Goal: Task Accomplishment & Management: Manage account settings

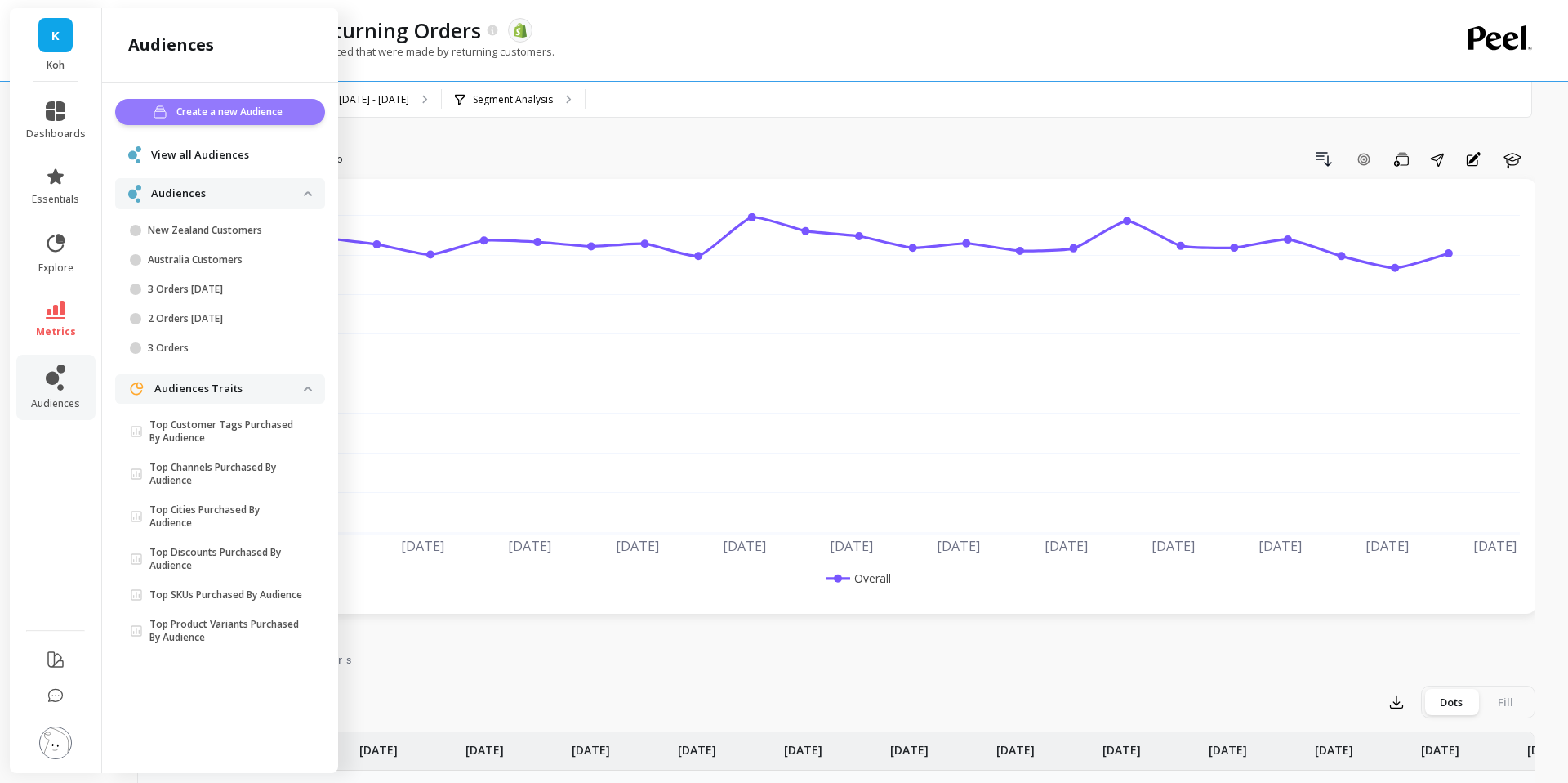
click at [254, 112] on span "Create a new Audience" at bounding box center [232, 112] width 111 height 16
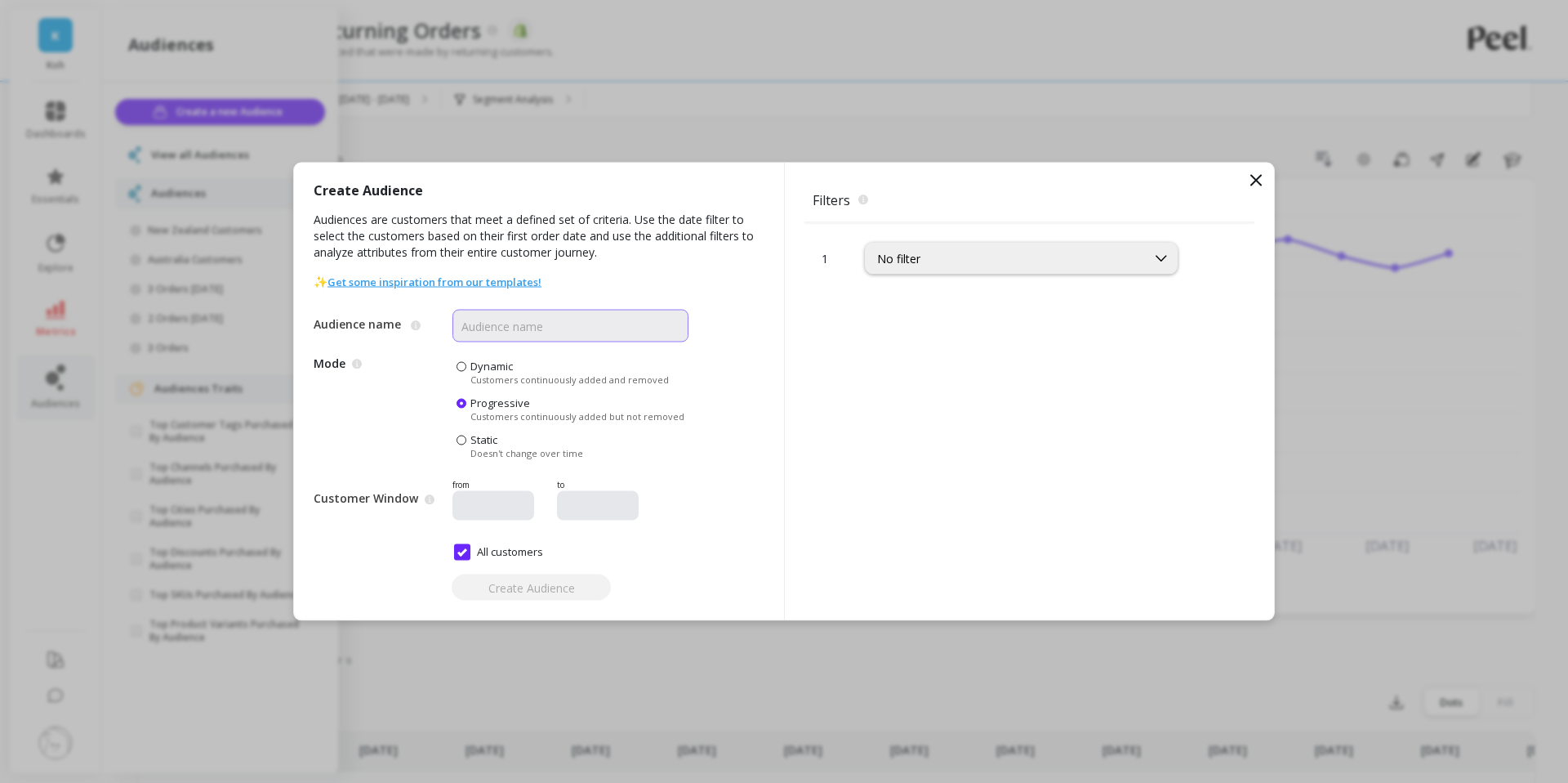
click at [481, 330] on input "Audience name" at bounding box center [570, 326] width 236 height 33
type input "NZ Customers"
click at [720, 461] on div "Create Audience Audiences are customers that meet a defined set of criteria. Us…" at bounding box center [538, 391] width 490 height 457
click at [989, 271] on div "No filter" at bounding box center [1021, 258] width 313 height 32
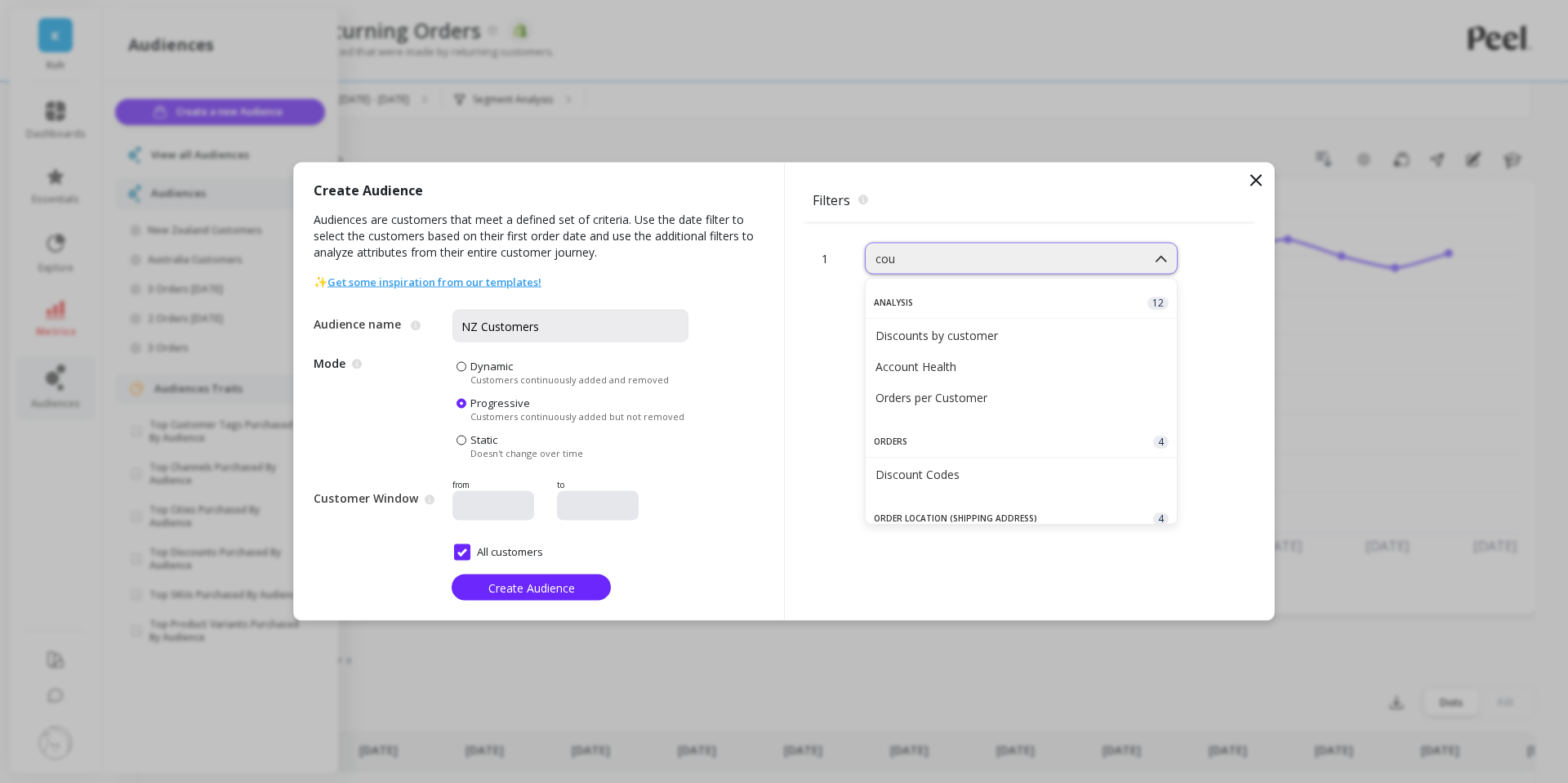
type input "coun"
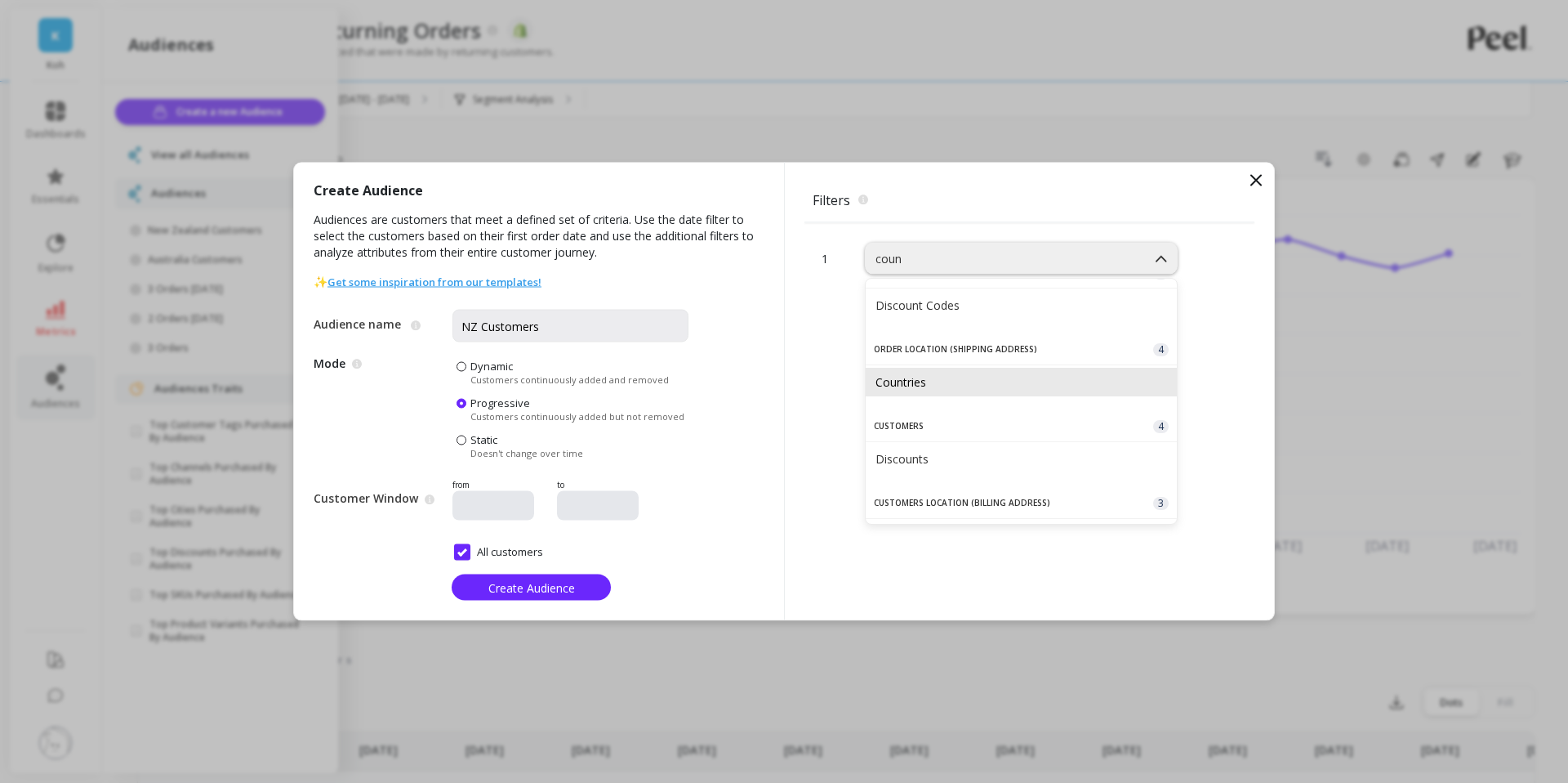
click at [953, 379] on div "Countries" at bounding box center [1022, 381] width 292 height 16
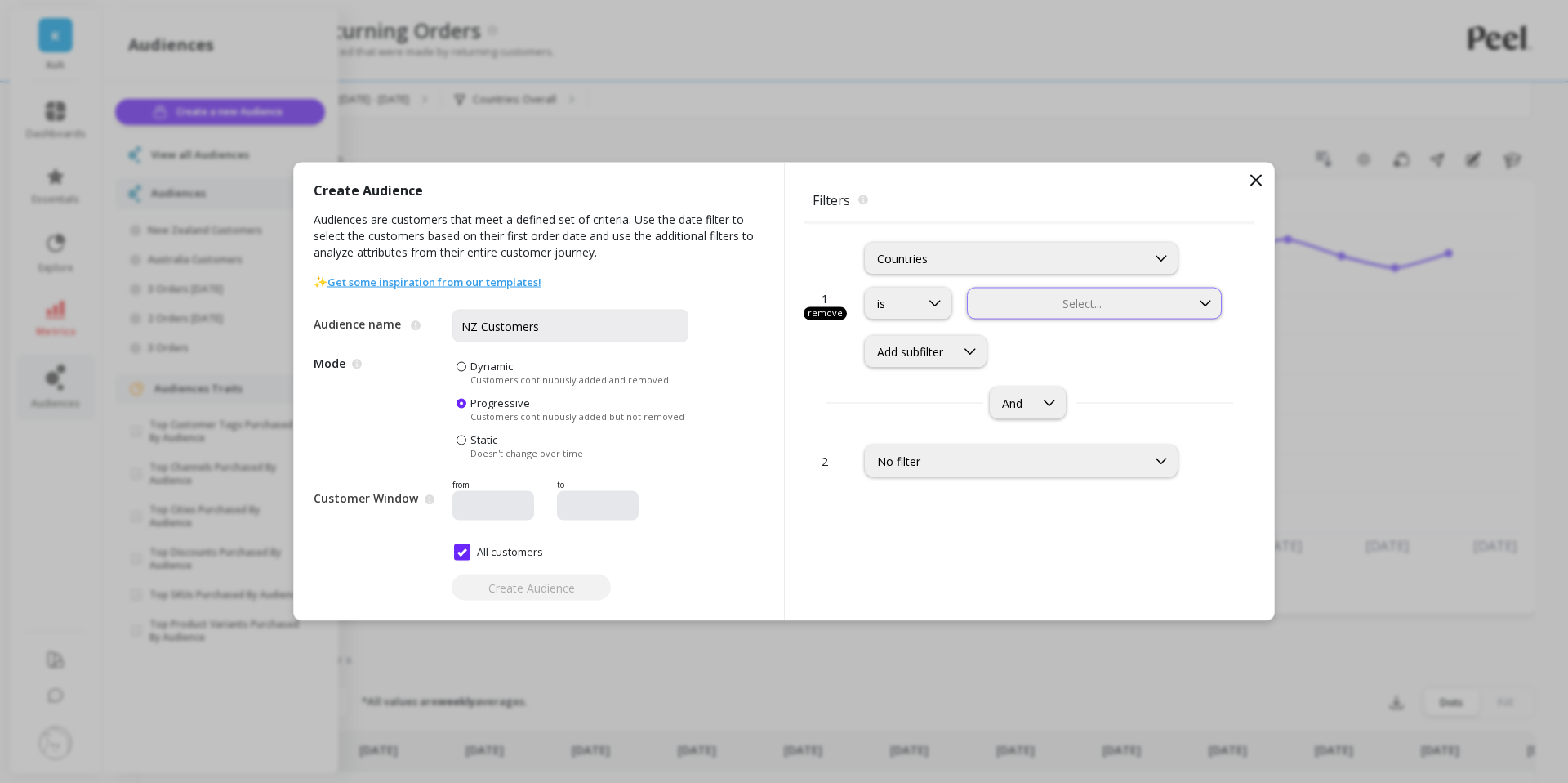
click at [1069, 314] on div "Select..." at bounding box center [1094, 303] width 254 height 32
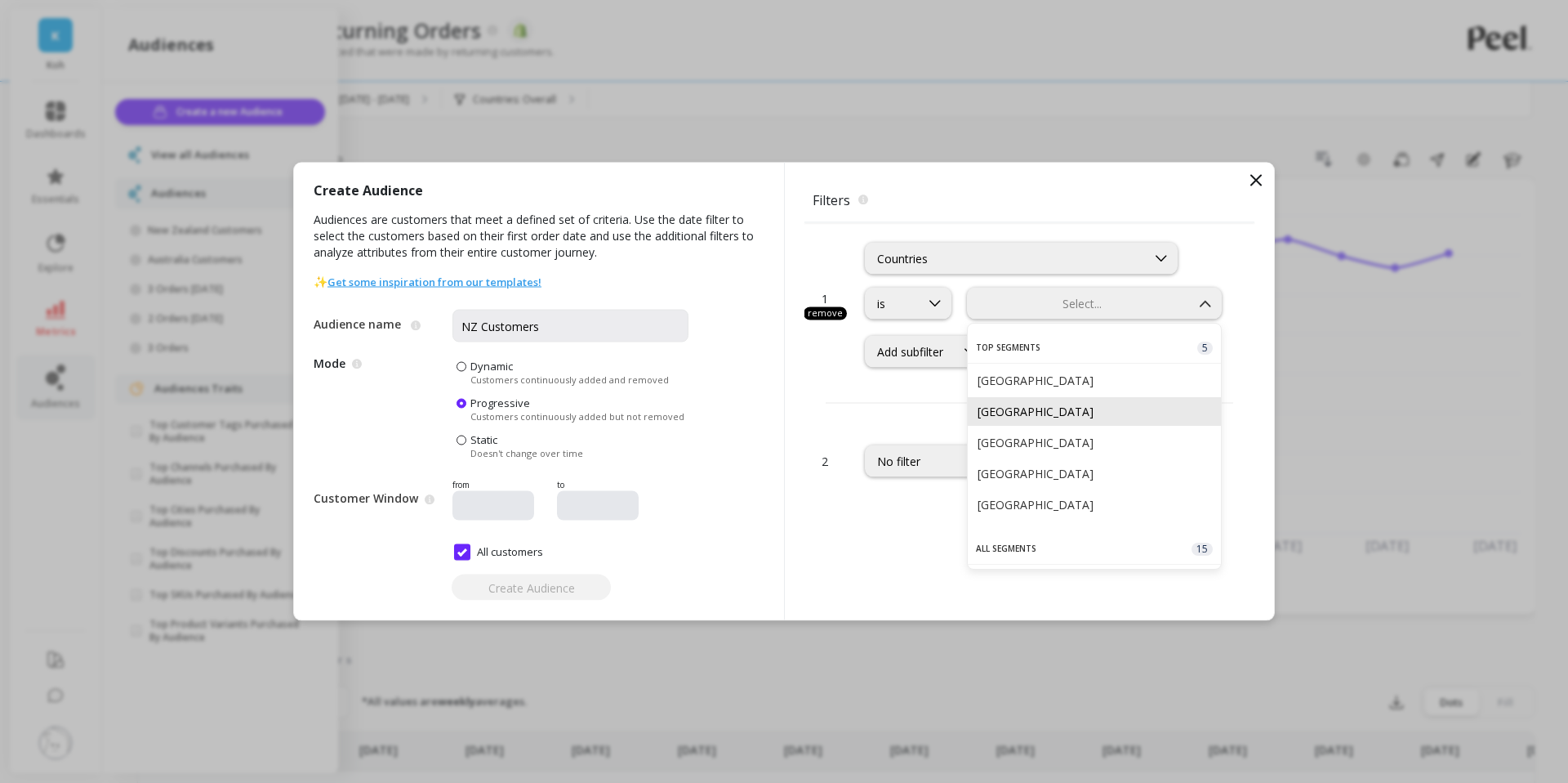
click at [1041, 411] on div "[GEOGRAPHIC_DATA]" at bounding box center [1095, 411] width 234 height 16
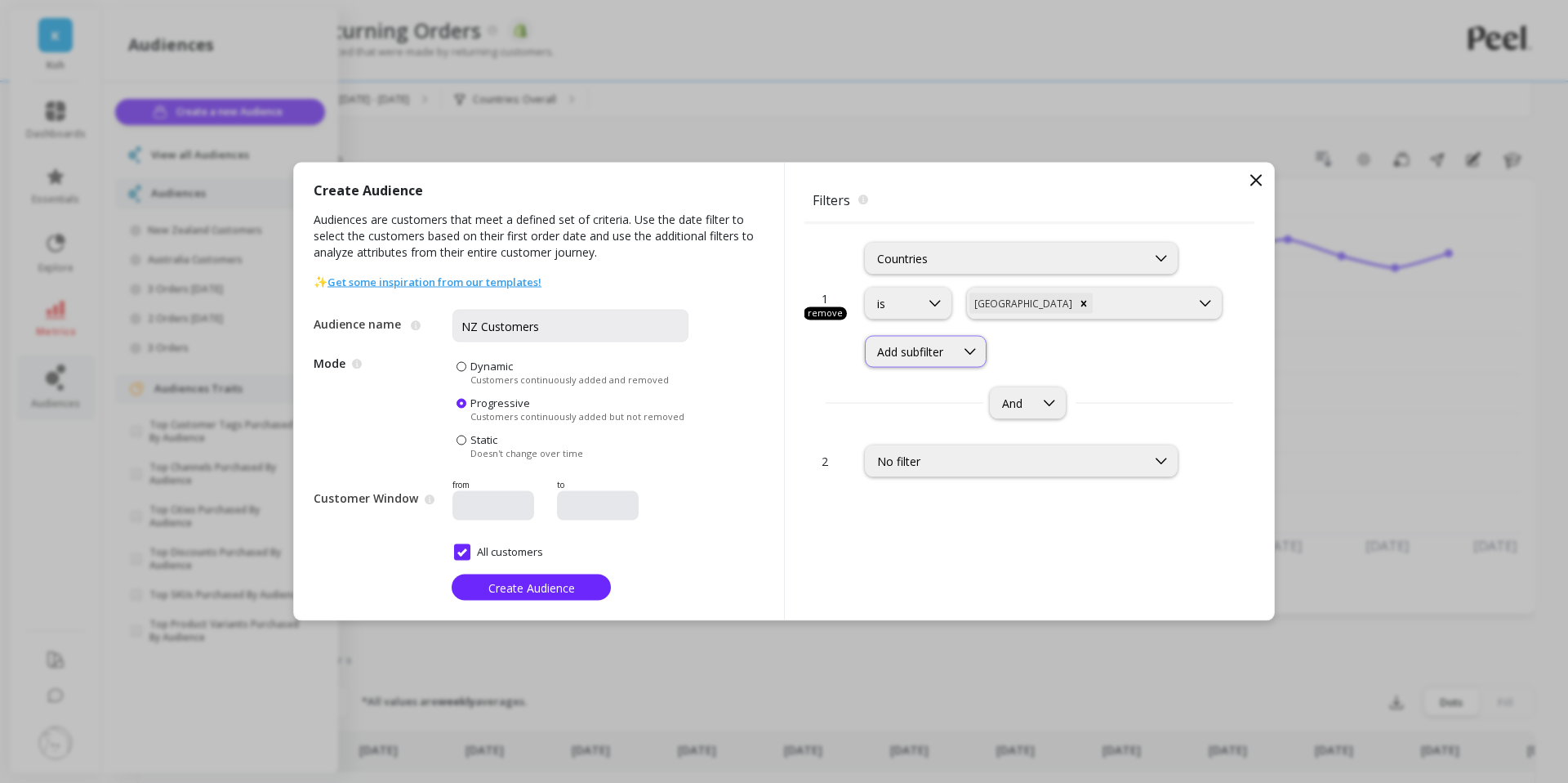
click at [916, 344] on div "Add subfilter" at bounding box center [910, 351] width 67 height 16
click at [1097, 353] on div "Add subfilter selected, 1 of 7. 7 results available. Use Up and Down to choose …" at bounding box center [1044, 351] width 360 height 32
click at [482, 324] on input "NZ Customers" at bounding box center [570, 326] width 236 height 33
click at [946, 347] on div "Add subfilter" at bounding box center [910, 351] width 89 height 16
type input "NZ Returning Customers"
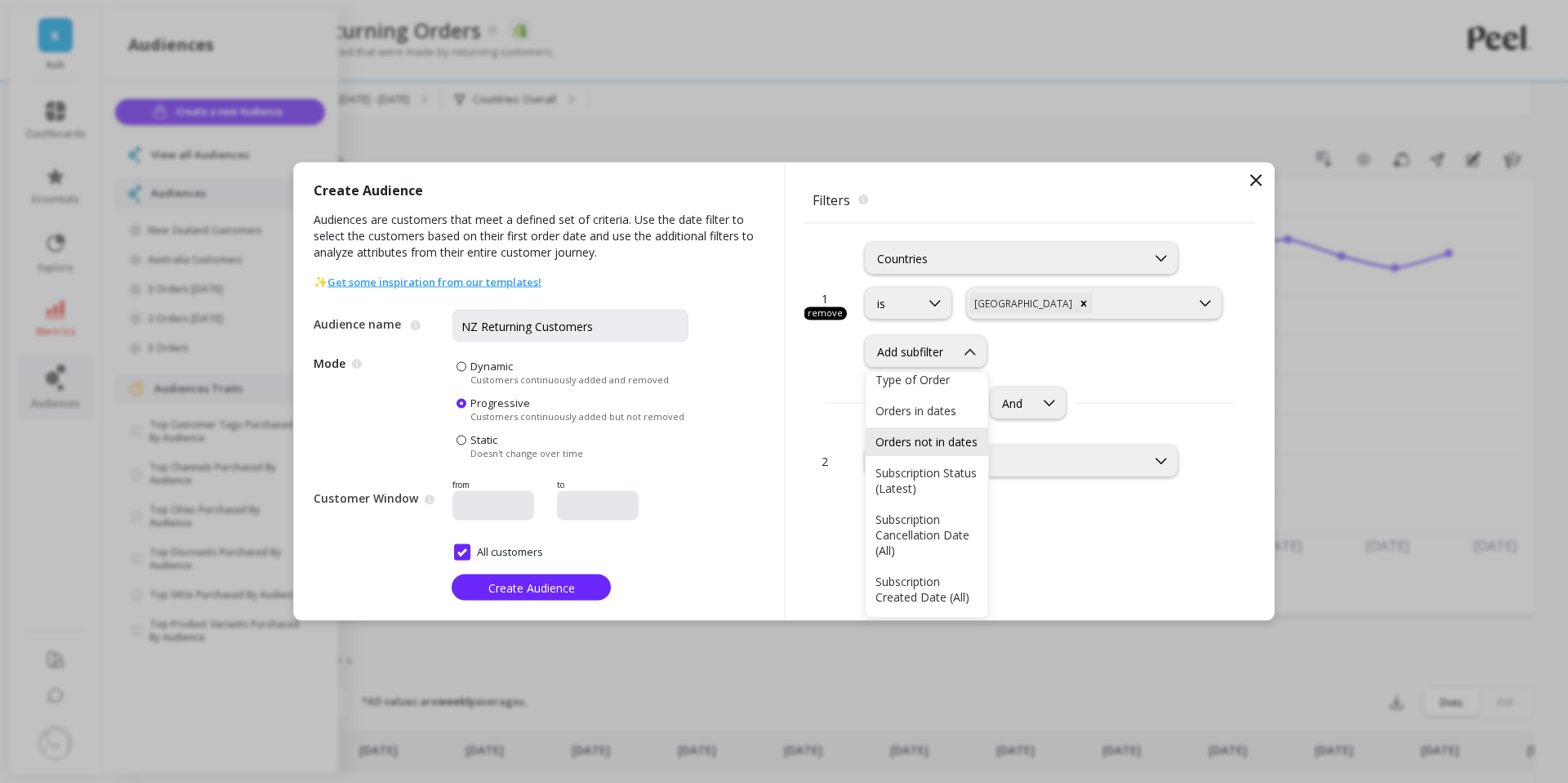
scroll to position [58, 0]
click at [1055, 530] on div "1 remove Countries is option [GEOGRAPHIC_DATA], selected. New Zealand Add subfi…" at bounding box center [1029, 421] width 450 height 397
click at [975, 465] on div "No filter" at bounding box center [1006, 461] width 257 height 16
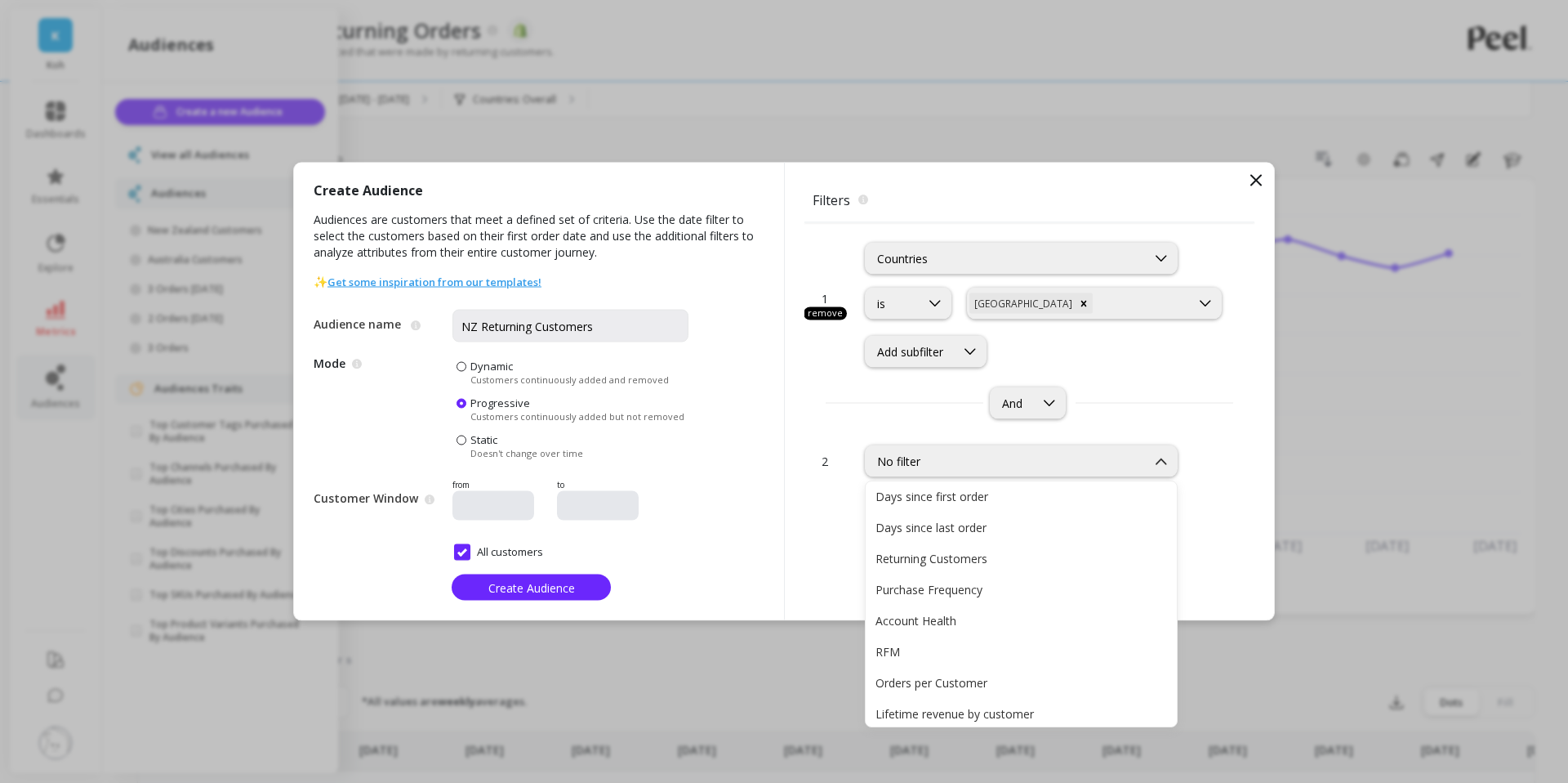
scroll to position [188, 0]
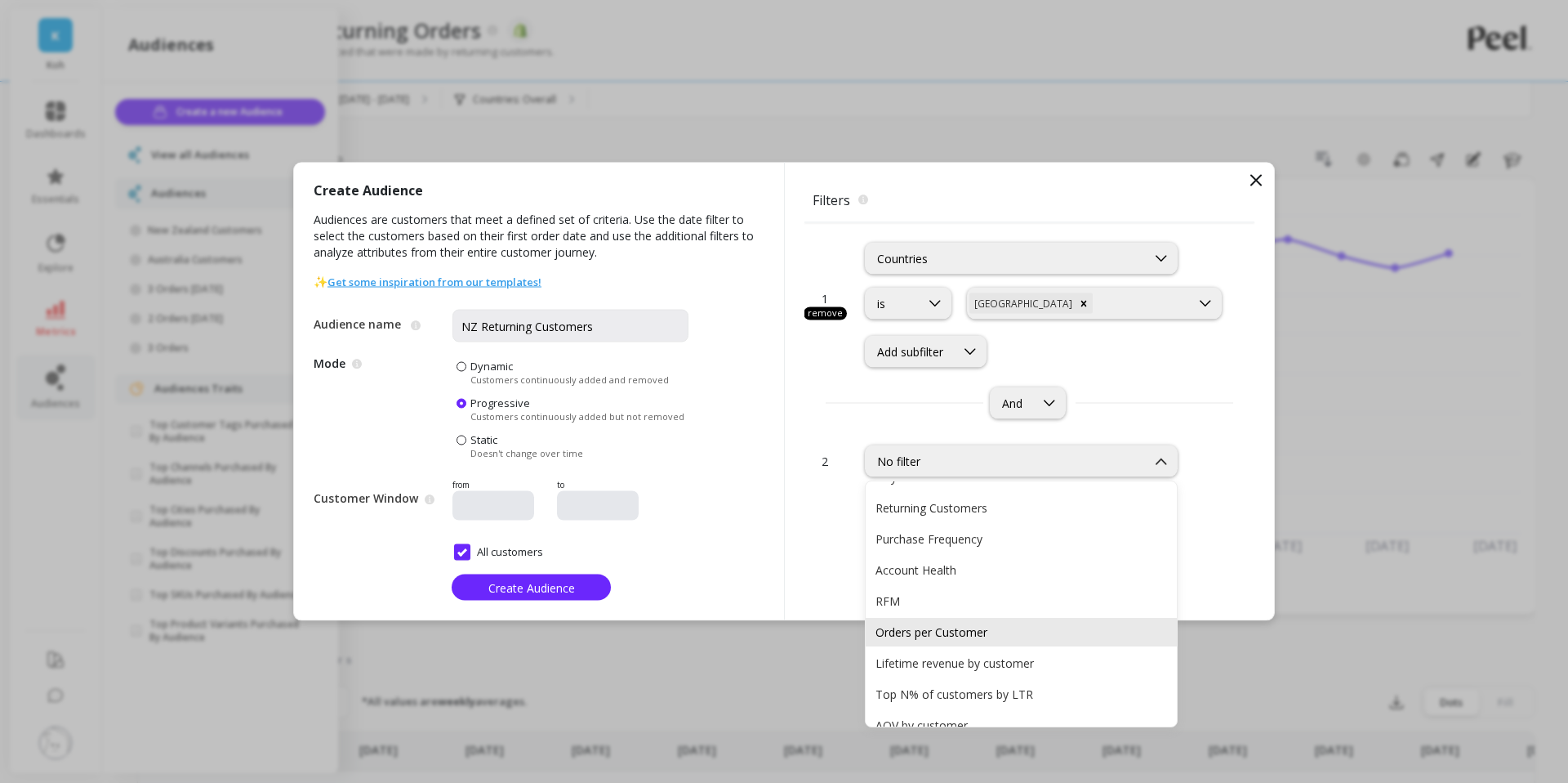
click at [932, 631] on div "Orders per Customer" at bounding box center [1022, 632] width 292 height 16
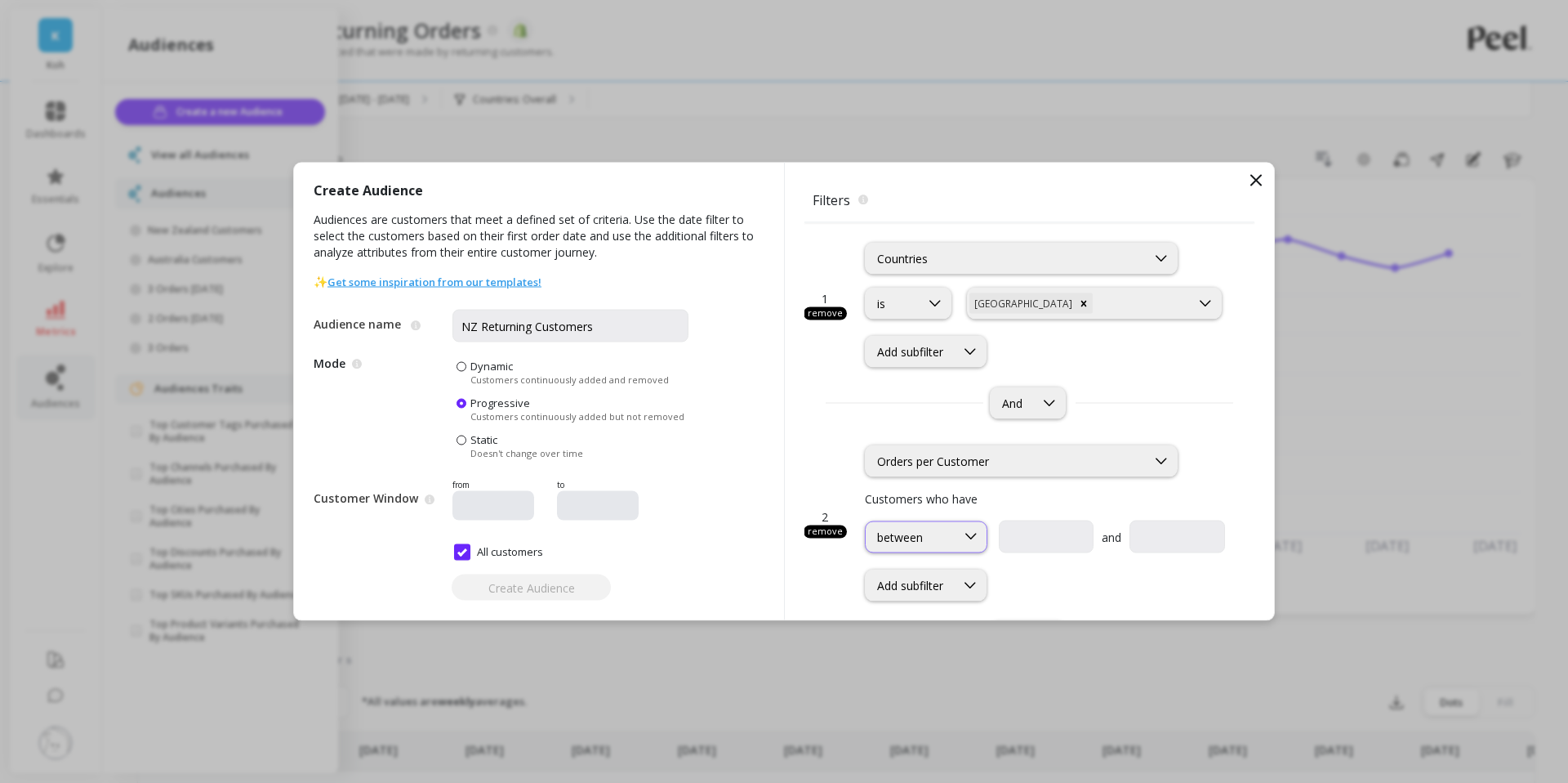
click at [935, 538] on div "between" at bounding box center [910, 536] width 67 height 16
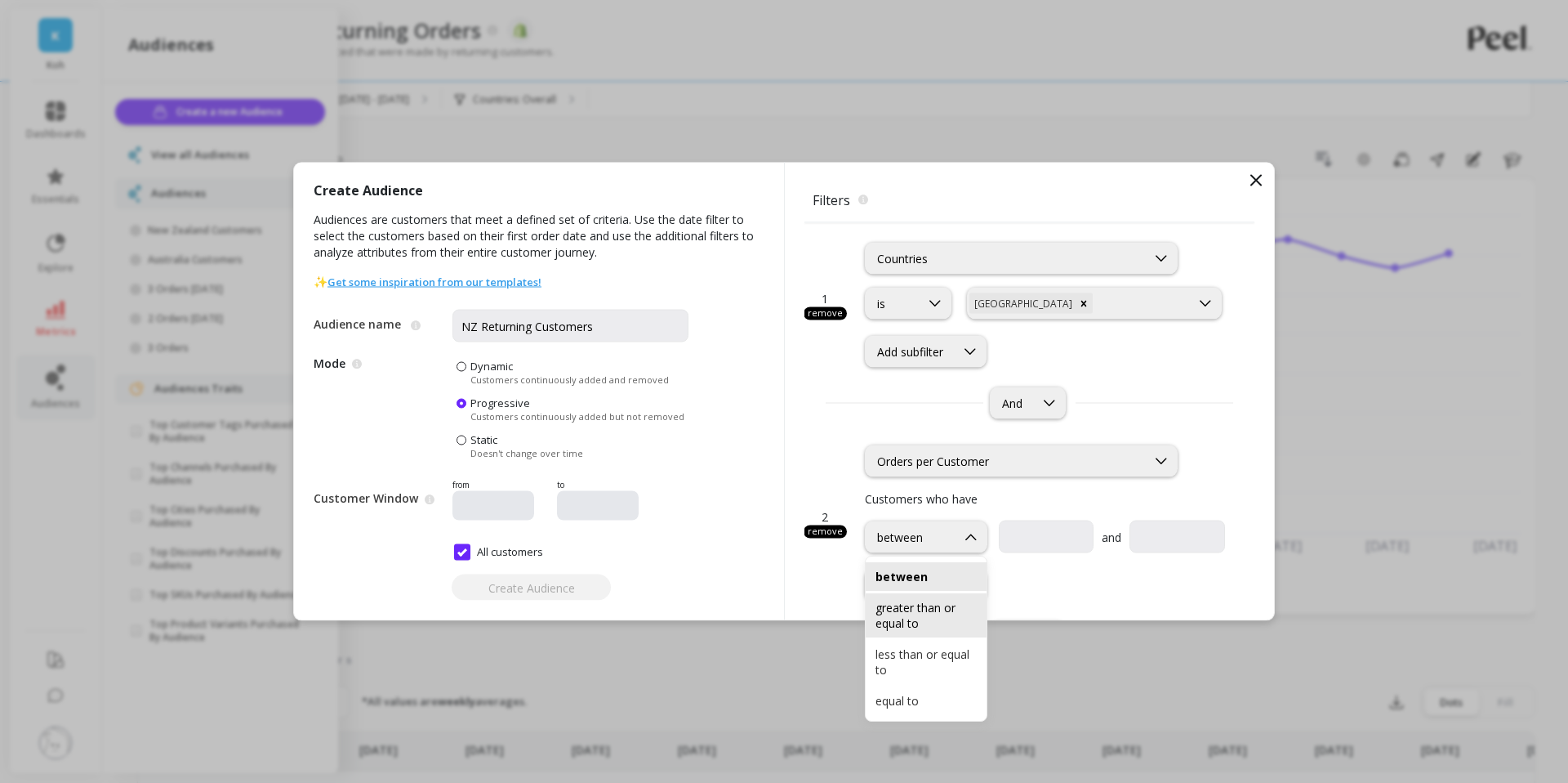
click at [924, 617] on div "greater than or equal to" at bounding box center [926, 615] width 101 height 31
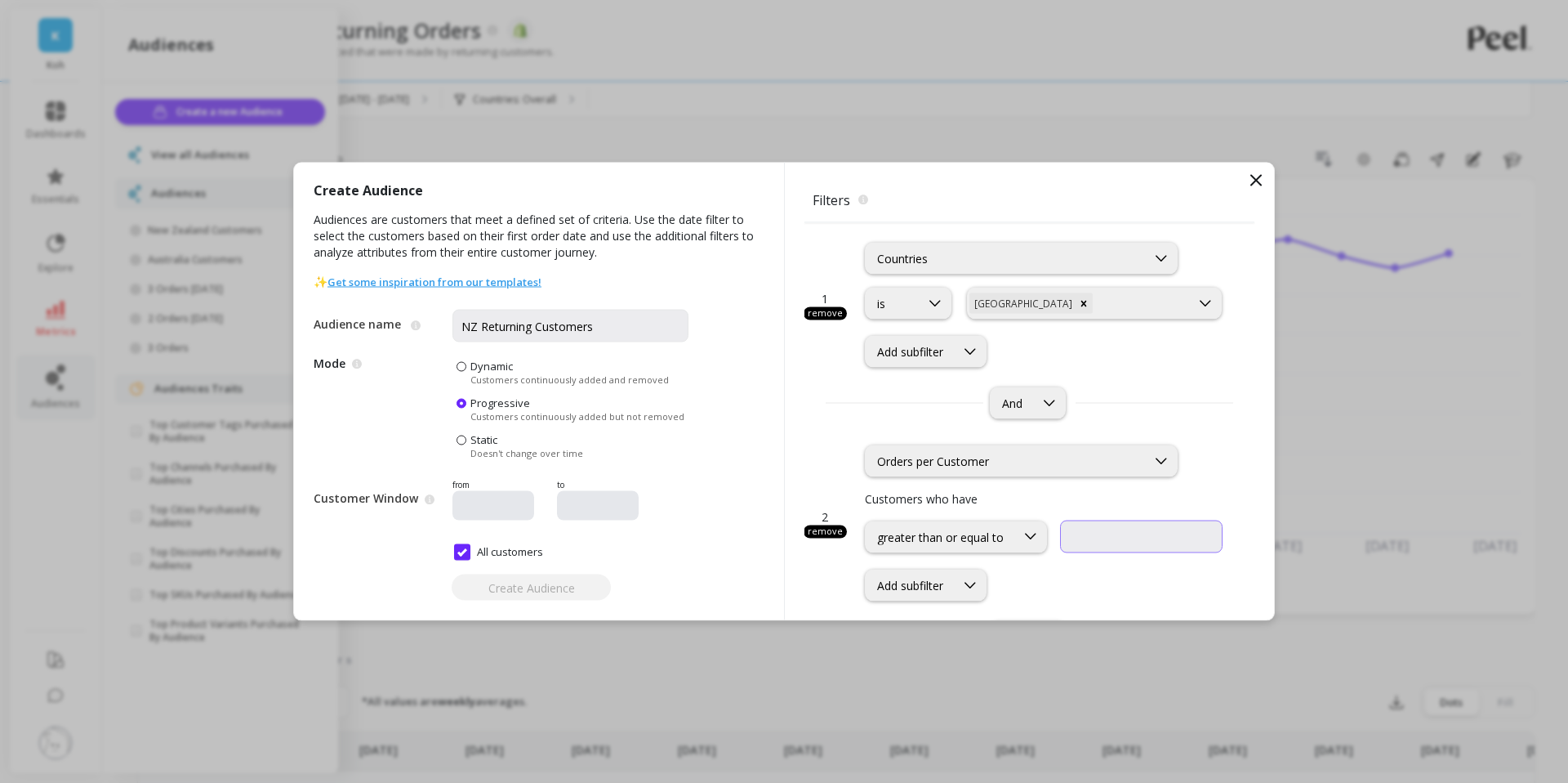
click at [1087, 533] on input "text" at bounding box center [1141, 537] width 162 height 33
type input "2"
click at [1069, 571] on div "Add subfilter" at bounding box center [1044, 585] width 360 height 32
click at [943, 580] on div "Add subfilter" at bounding box center [910, 585] width 67 height 16
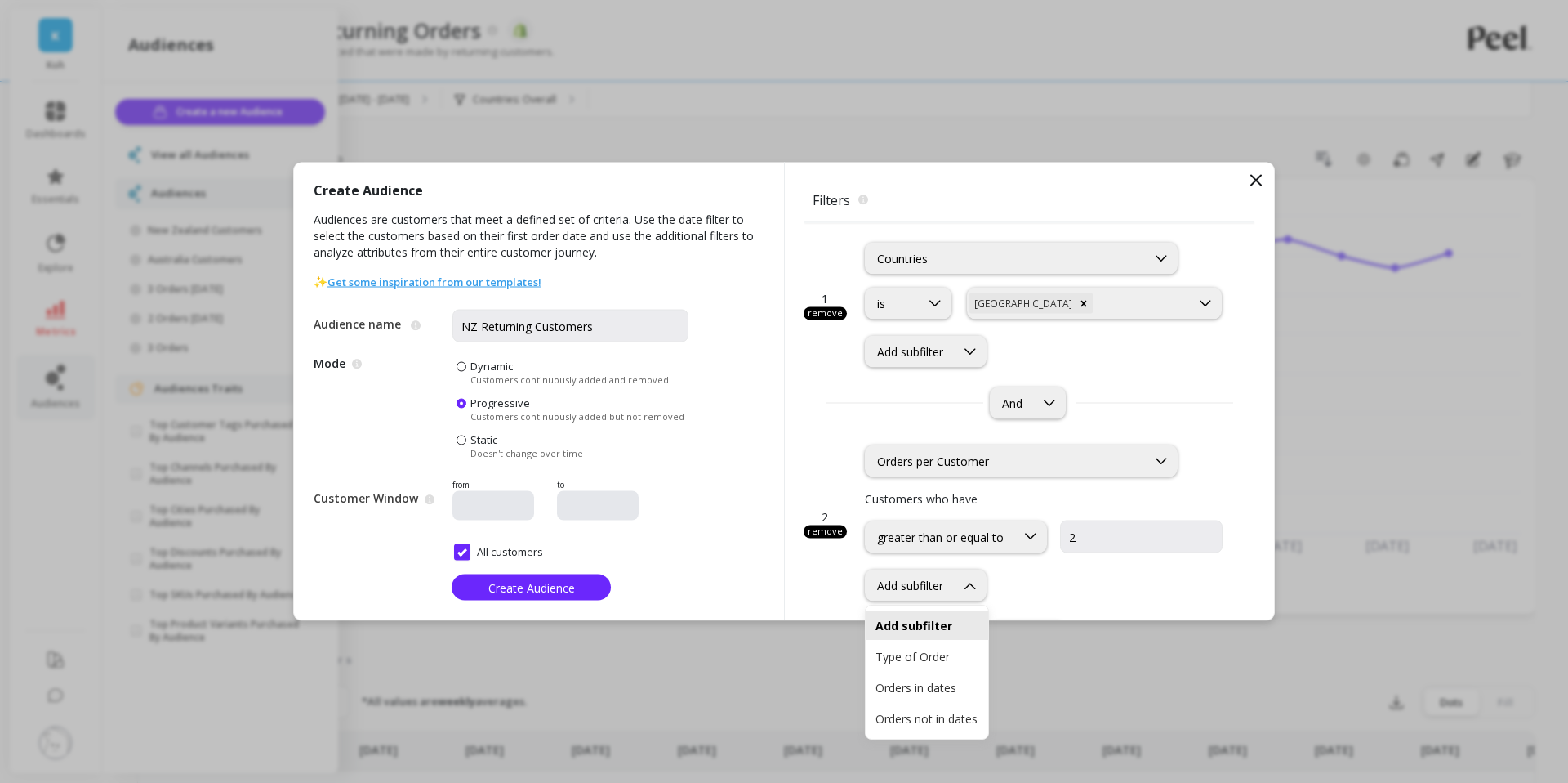
scroll to position [6, 0]
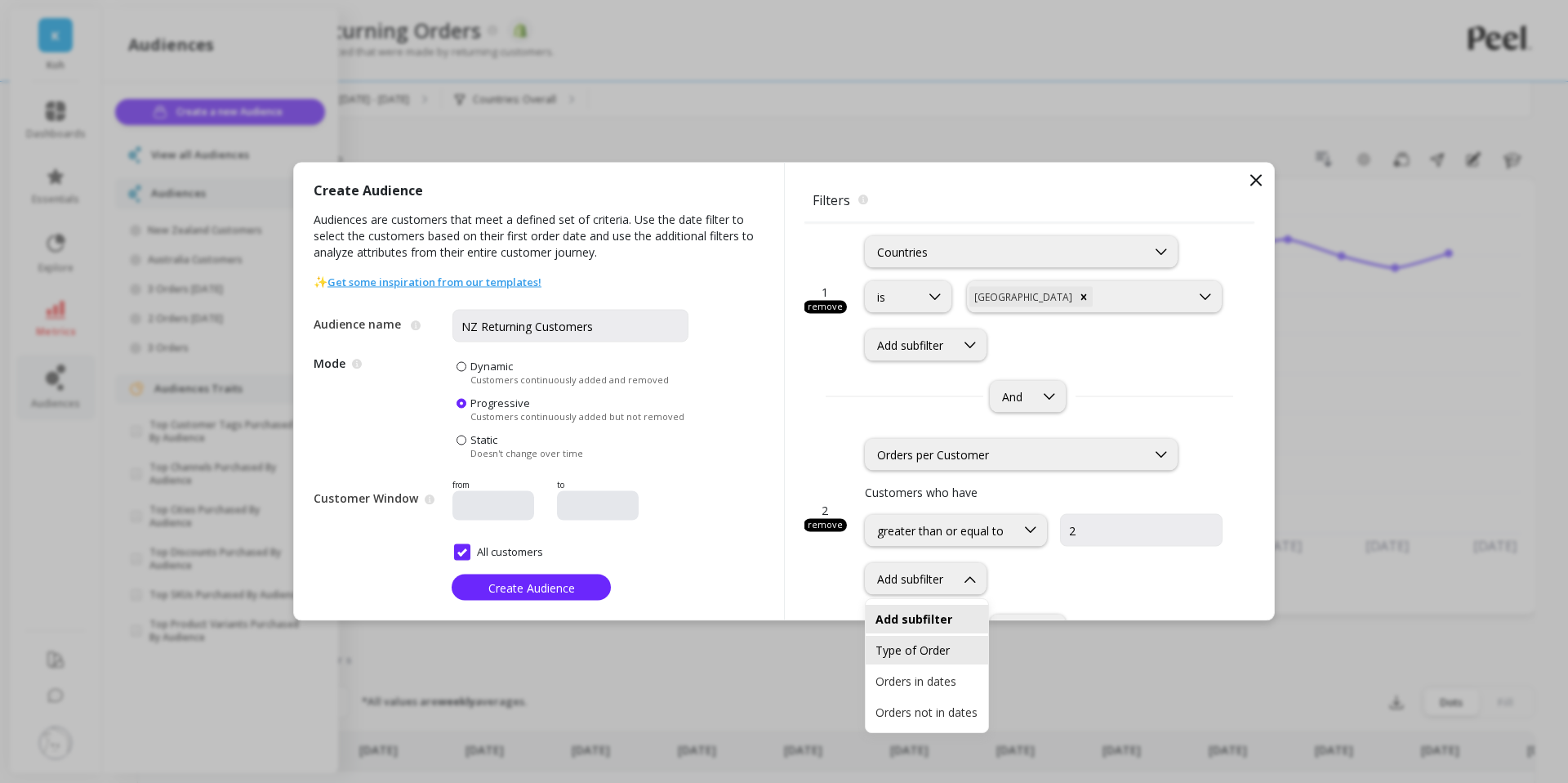
click at [934, 652] on div "Type of Order" at bounding box center [927, 650] width 103 height 16
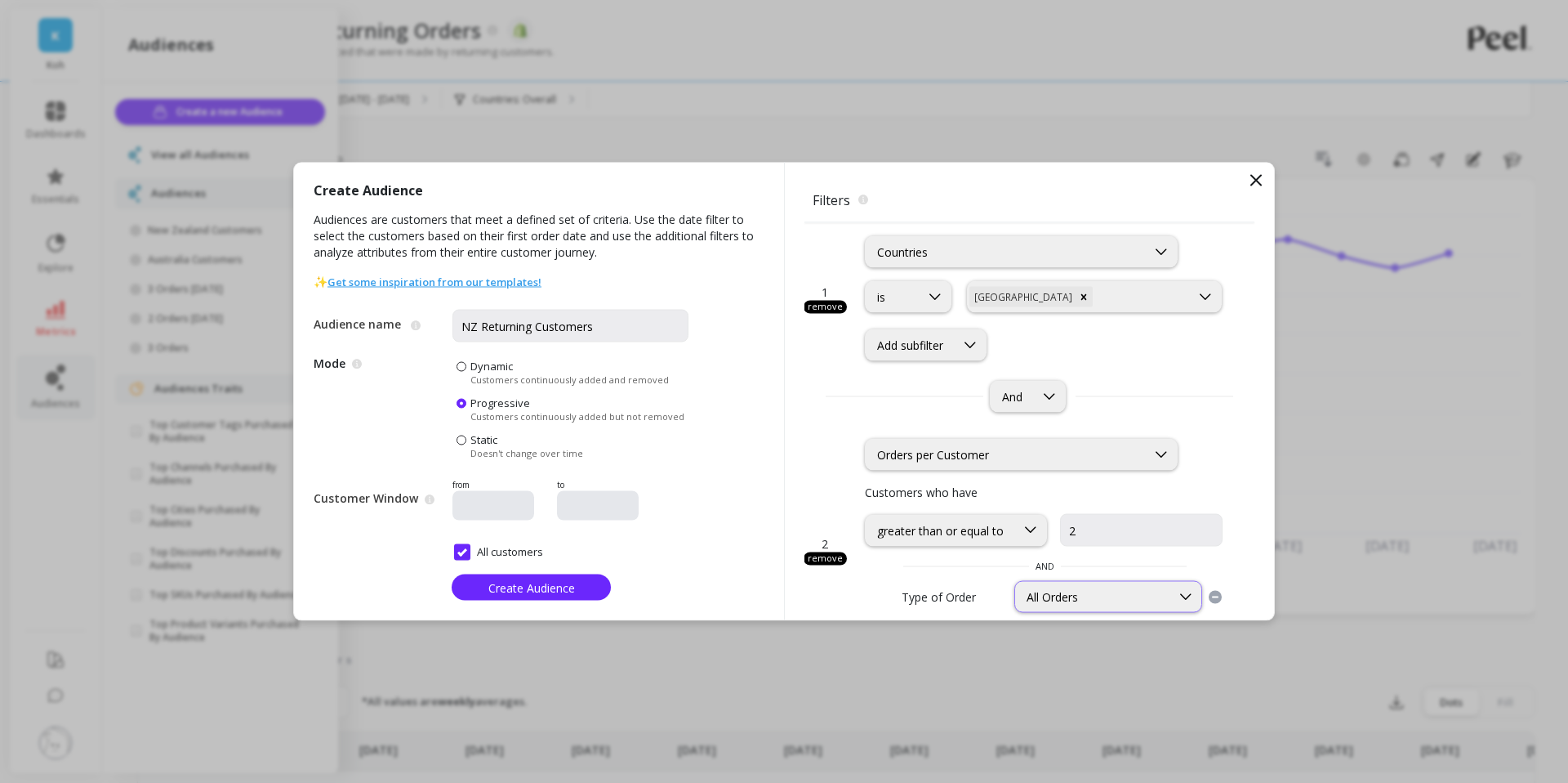
click at [1073, 596] on div "All Orders" at bounding box center [1092, 596] width 132 height 16
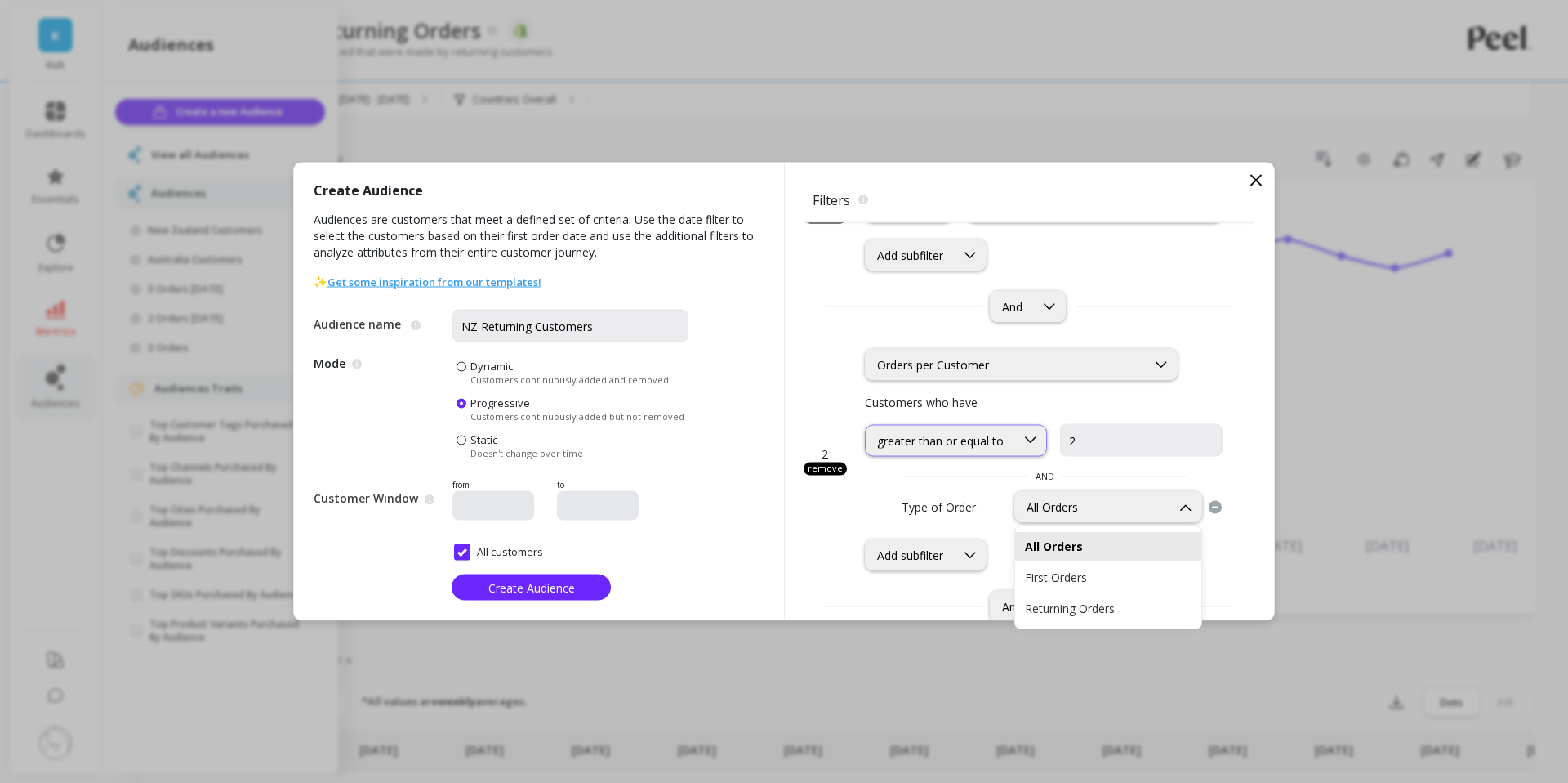
scroll to position [96, 0]
click at [948, 370] on div "Orders per Customer" at bounding box center [1006, 365] width 257 height 16
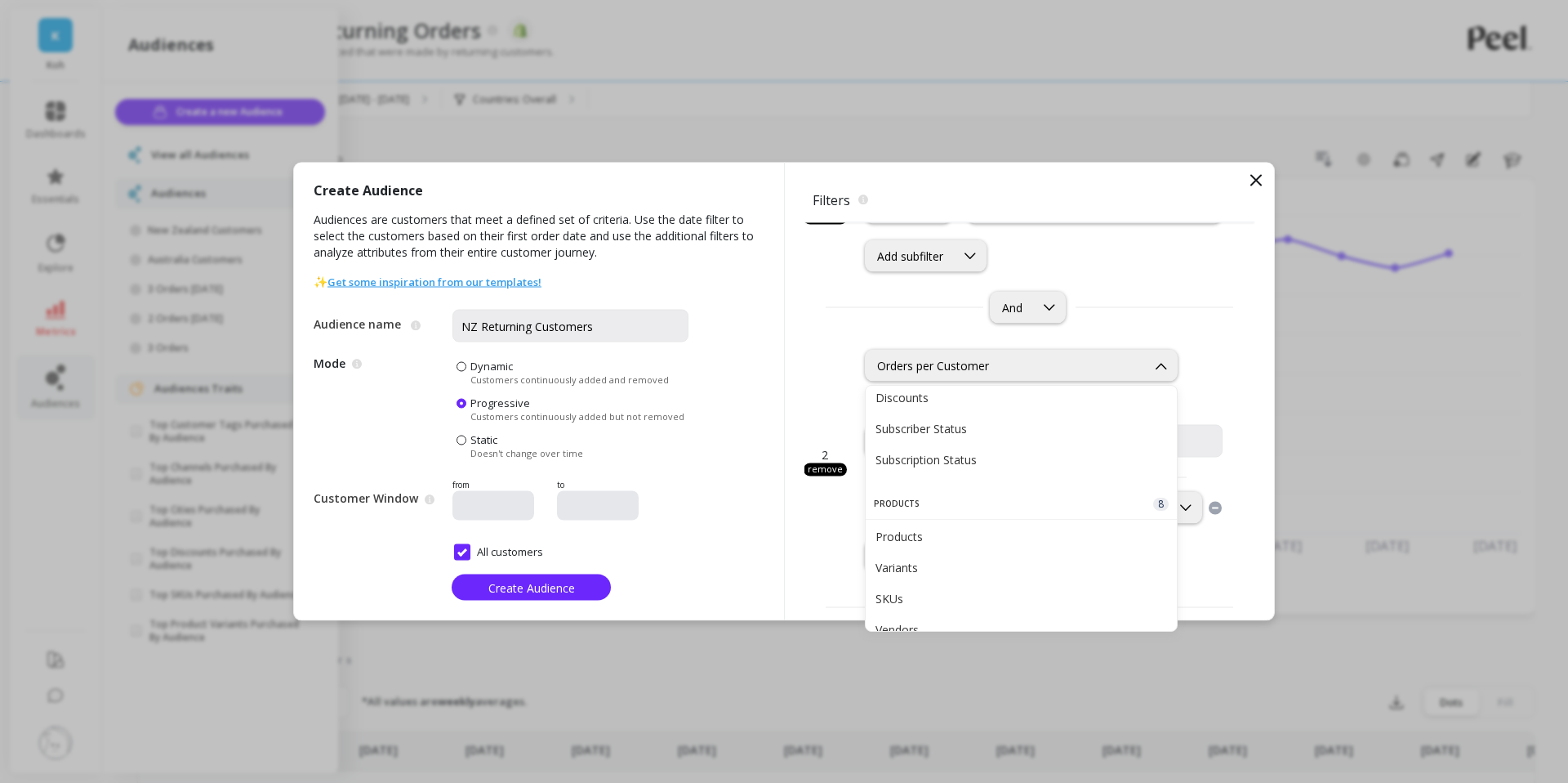
scroll to position [875, 0]
click at [807, 533] on div "2 remove option Orders per Customer, selected. Products, 26 of 47. 47 results a…" at bounding box center [1029, 451] width 450 height 242
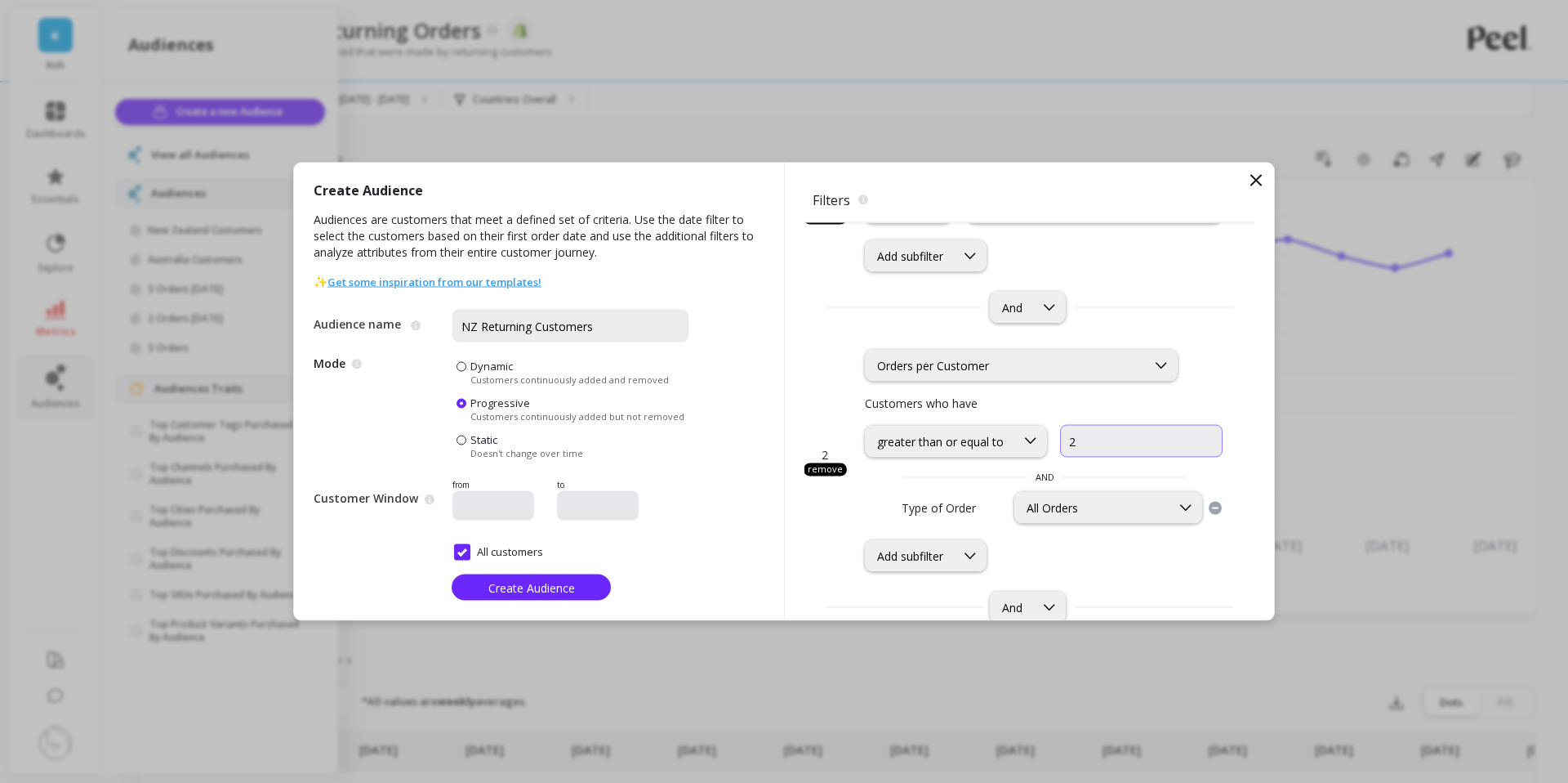
click at [1096, 432] on input "2" at bounding box center [1141, 442] width 162 height 33
click at [1085, 517] on div "All Orders" at bounding box center [1108, 507] width 188 height 32
type input "1"
click at [1058, 609] on div "Returning Orders" at bounding box center [1108, 610] width 167 height 16
click at [783, 527] on div "Create Audience Audiences are customers that meet a defined set of criteria. Us…" at bounding box center [538, 391] width 490 height 457
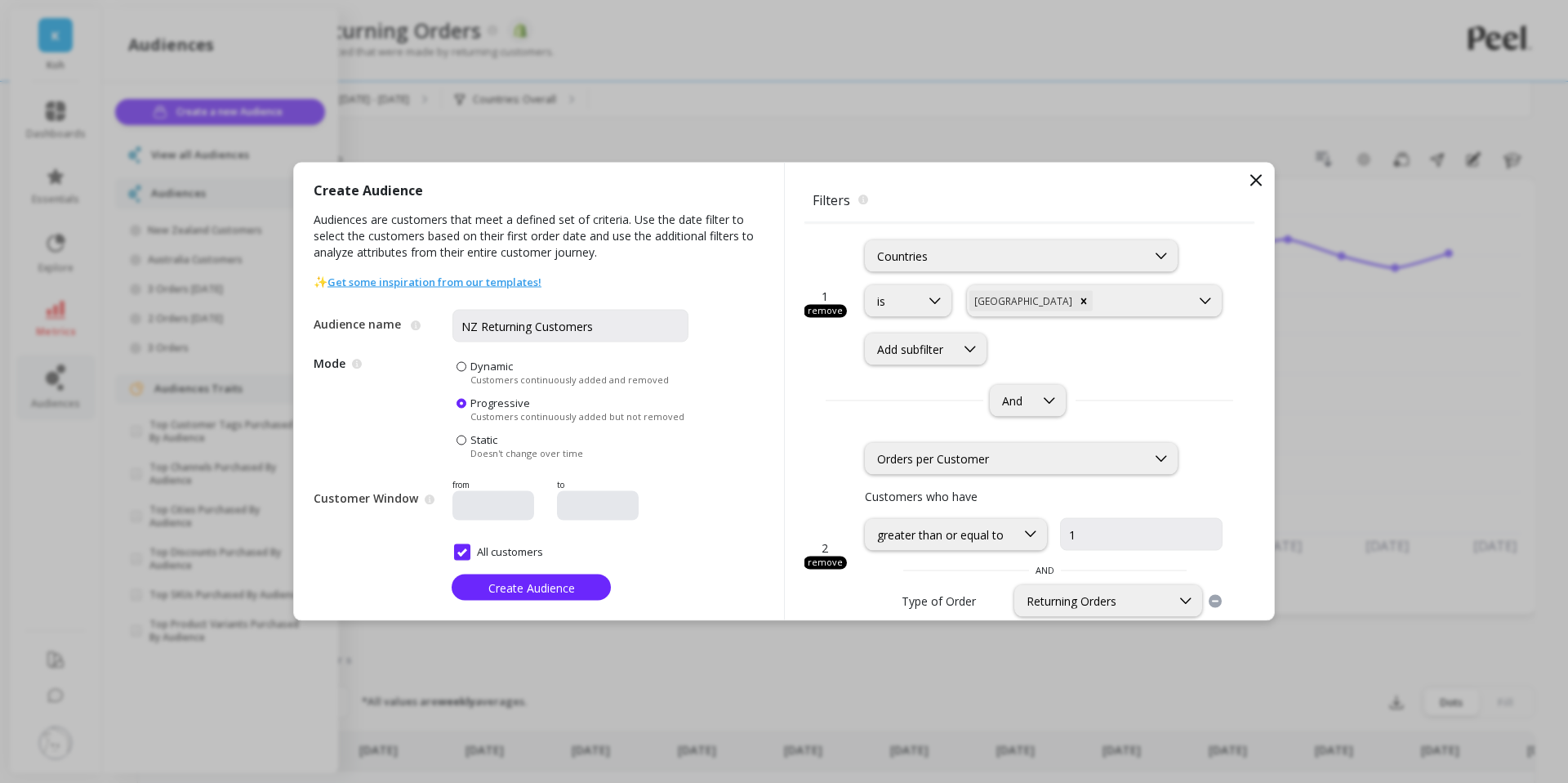
scroll to position [182, 0]
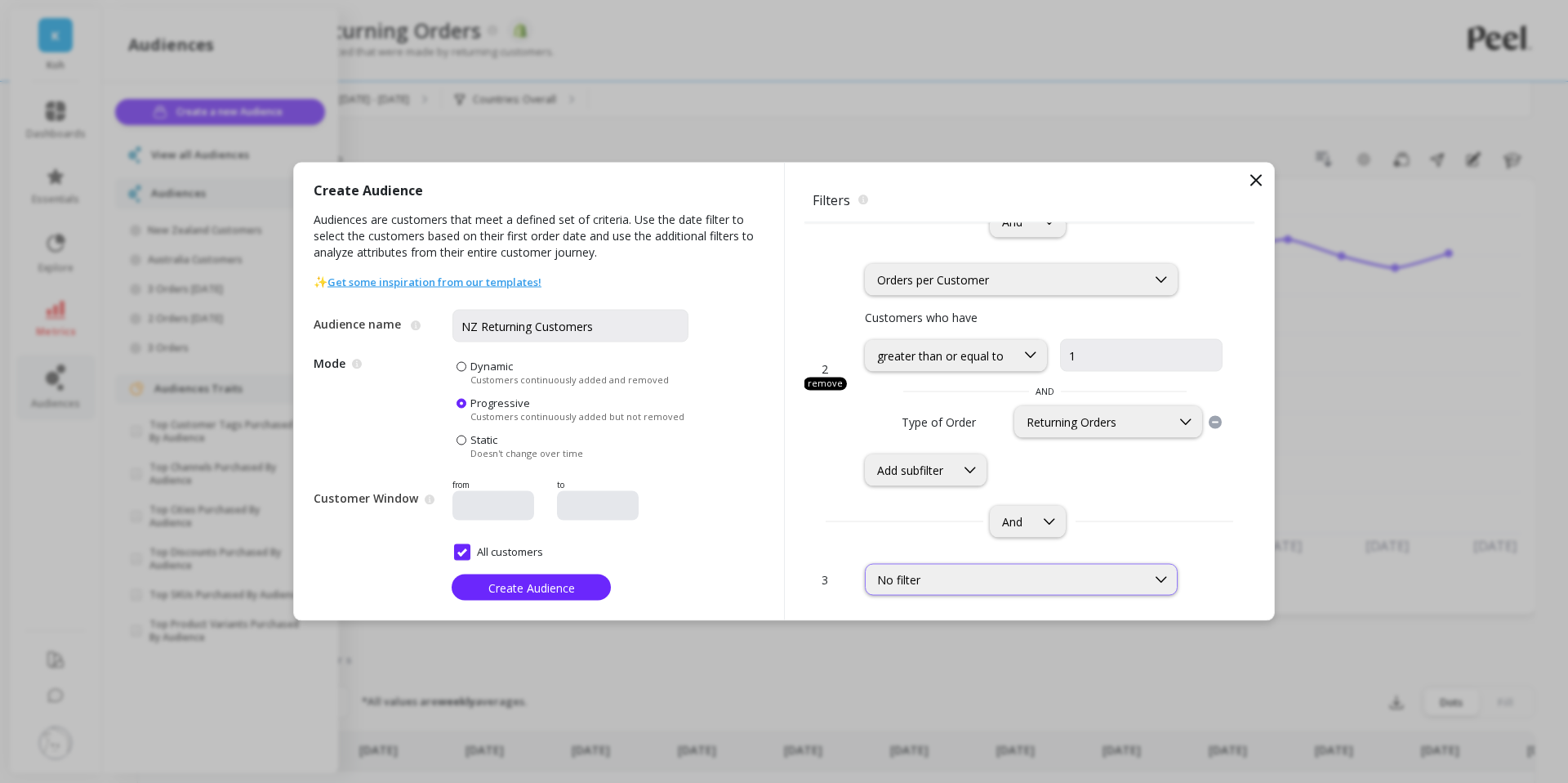
click at [943, 587] on div "No filter" at bounding box center [1006, 579] width 257 height 16
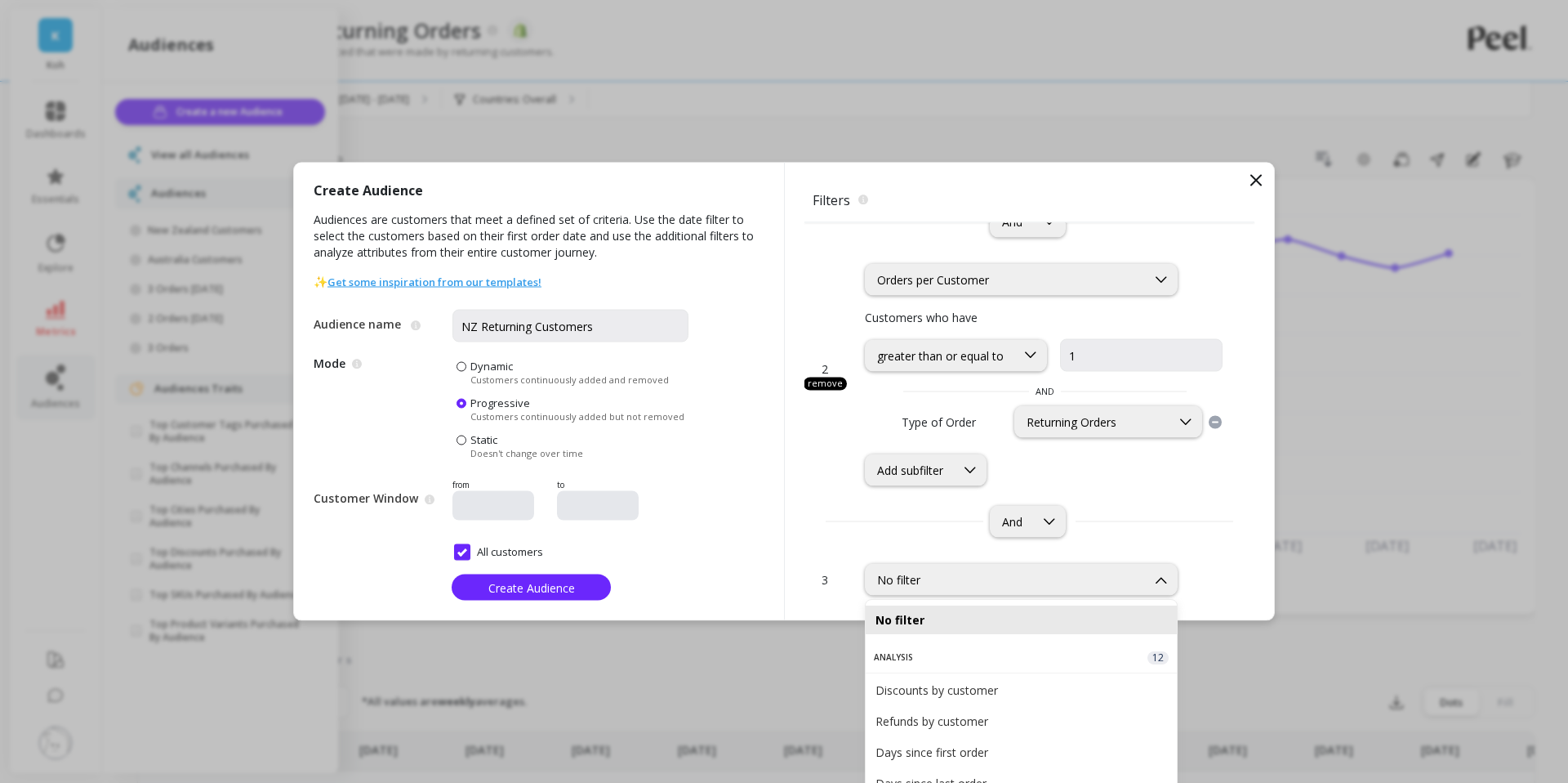
click at [843, 496] on div "2 remove option Orders per Customer, selected. Orders per Customer Customers wh…" at bounding box center [1029, 394] width 450 height 300
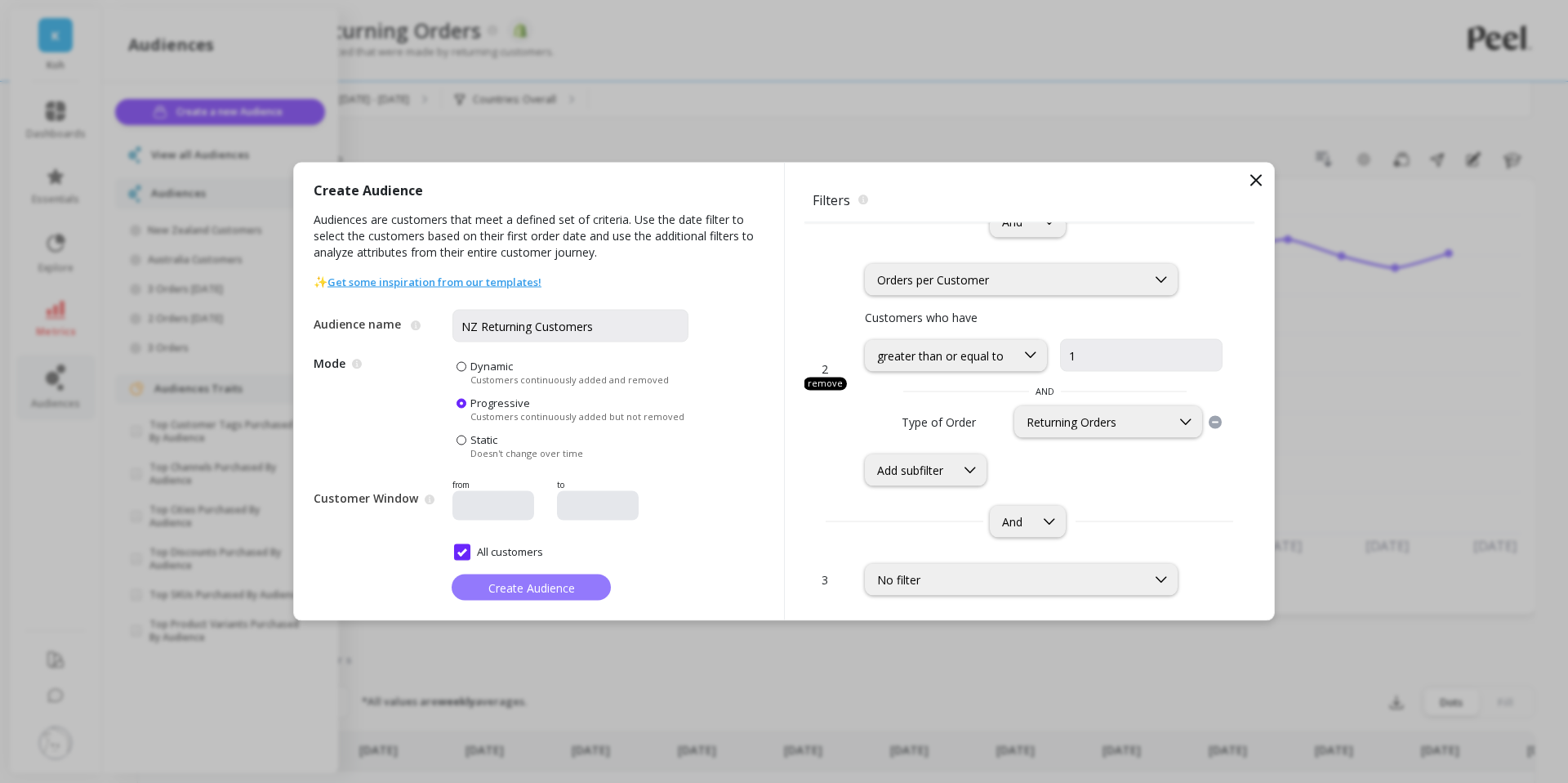
click at [498, 596] on button "Create Audience" at bounding box center [531, 587] width 160 height 26
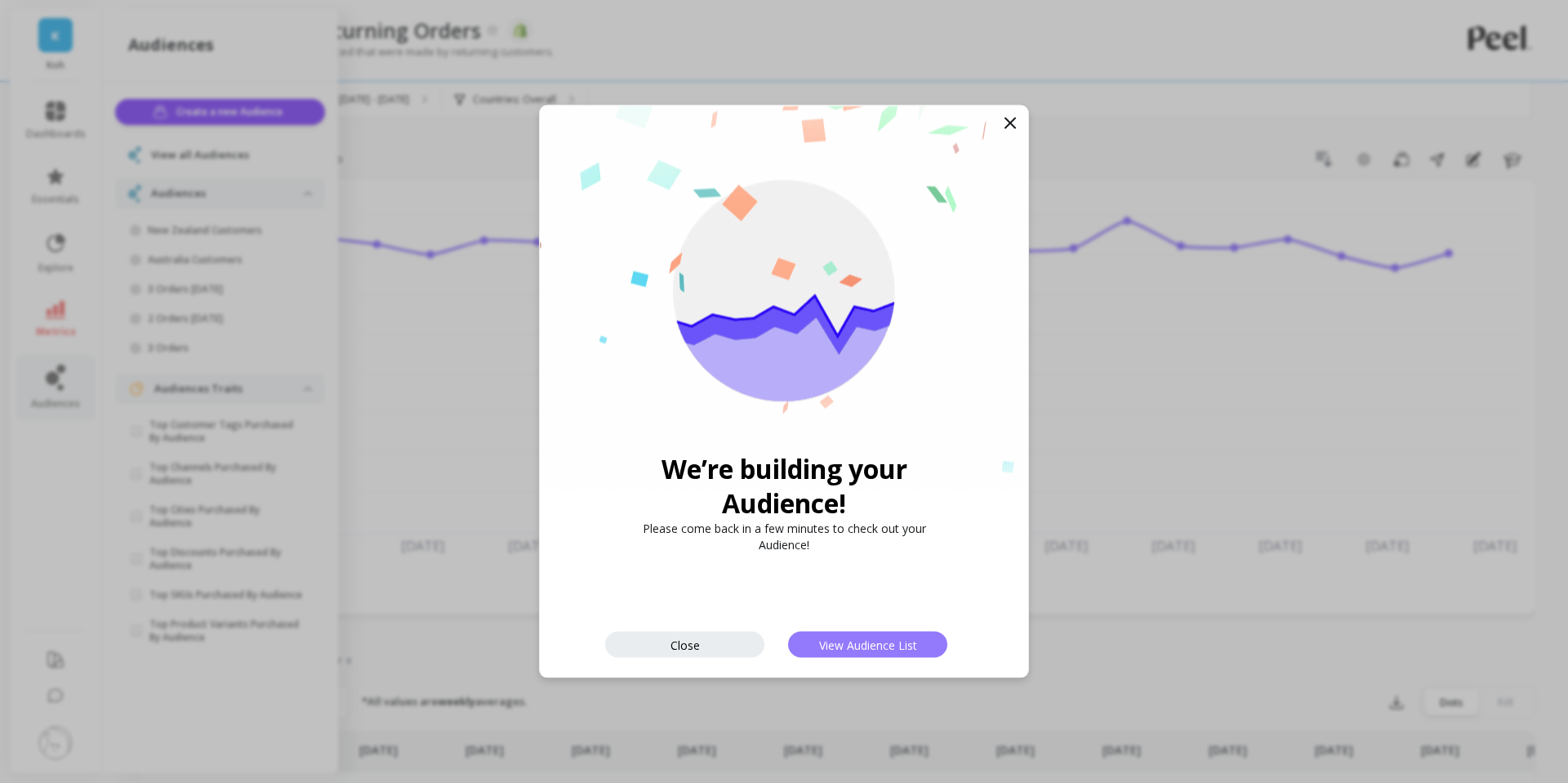
click at [846, 649] on span "View Audience List" at bounding box center [867, 643] width 98 height 16
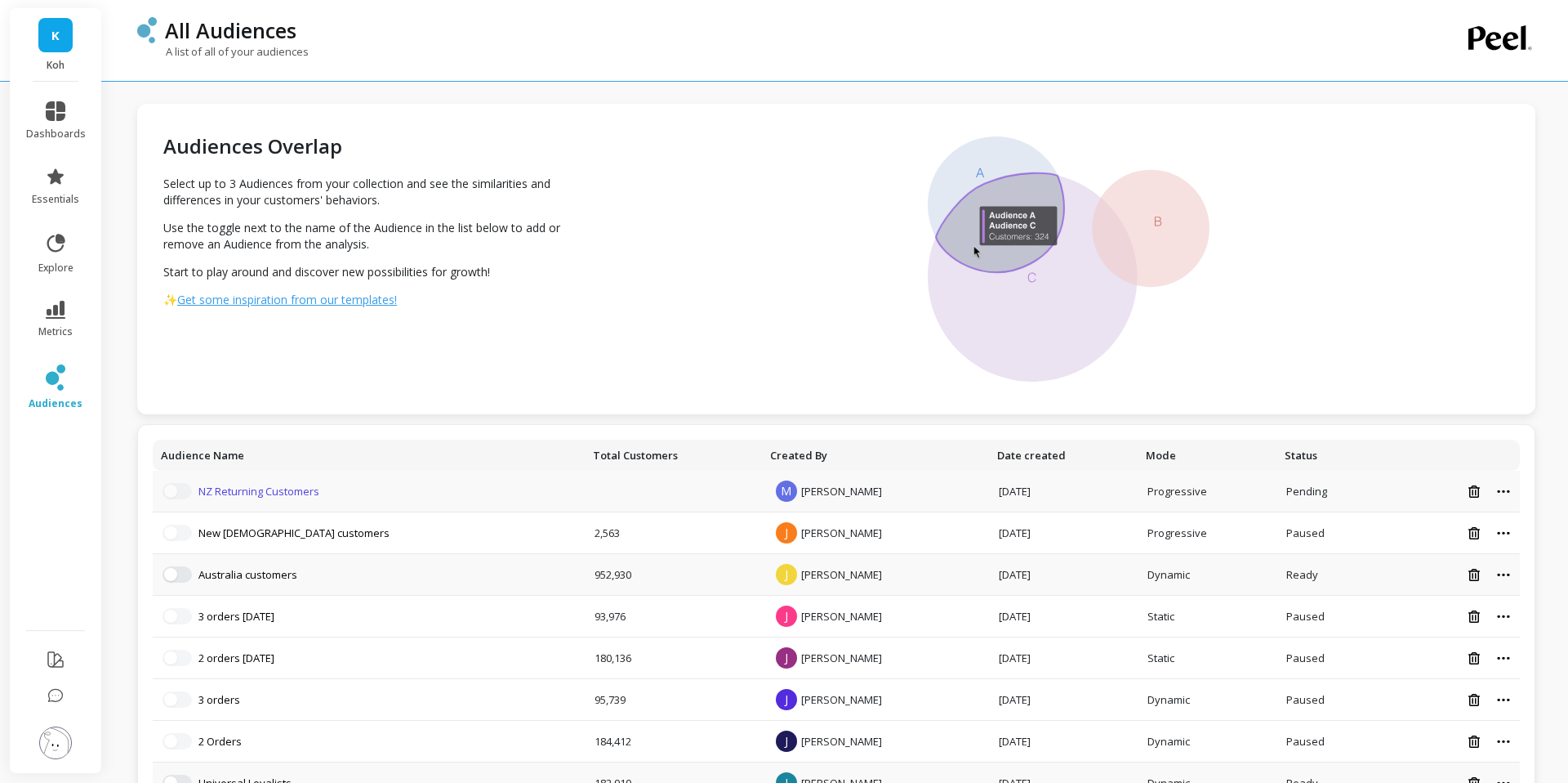
click at [215, 485] on link "NZ Returning Customers" at bounding box center [259, 491] width 120 height 15
